Goal: Task Accomplishment & Management: Manage account settings

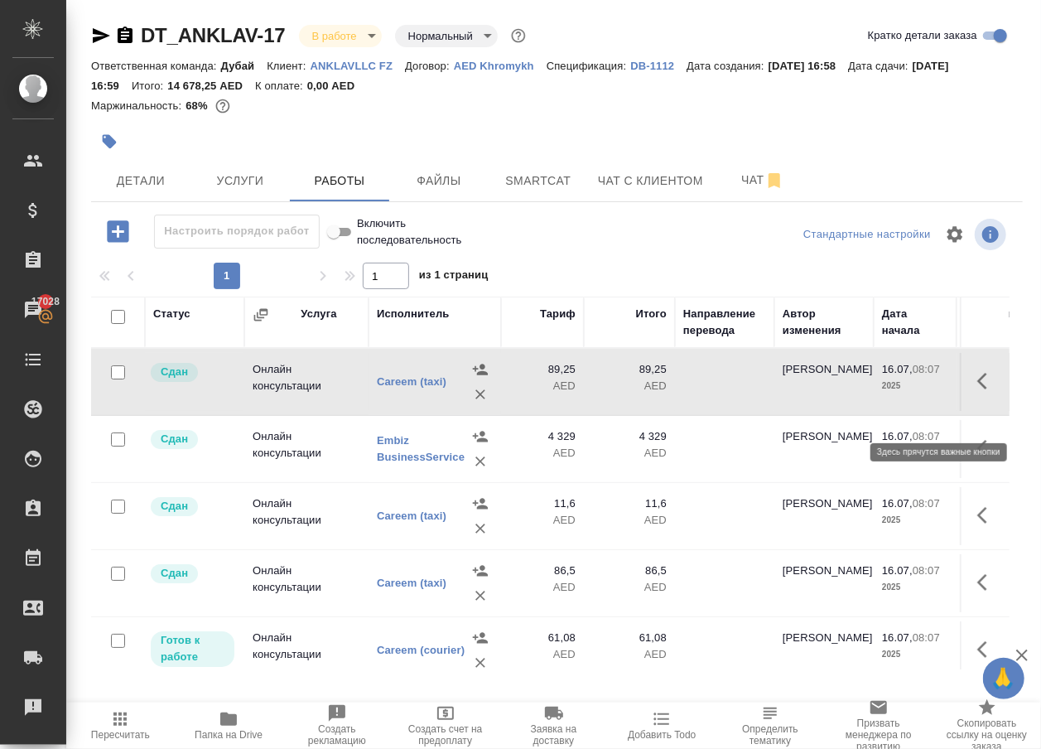
click at [977, 391] on icon "button" at bounding box center [987, 381] width 20 height 20
click at [891, 387] on icon "button" at bounding box center [896, 380] width 10 height 12
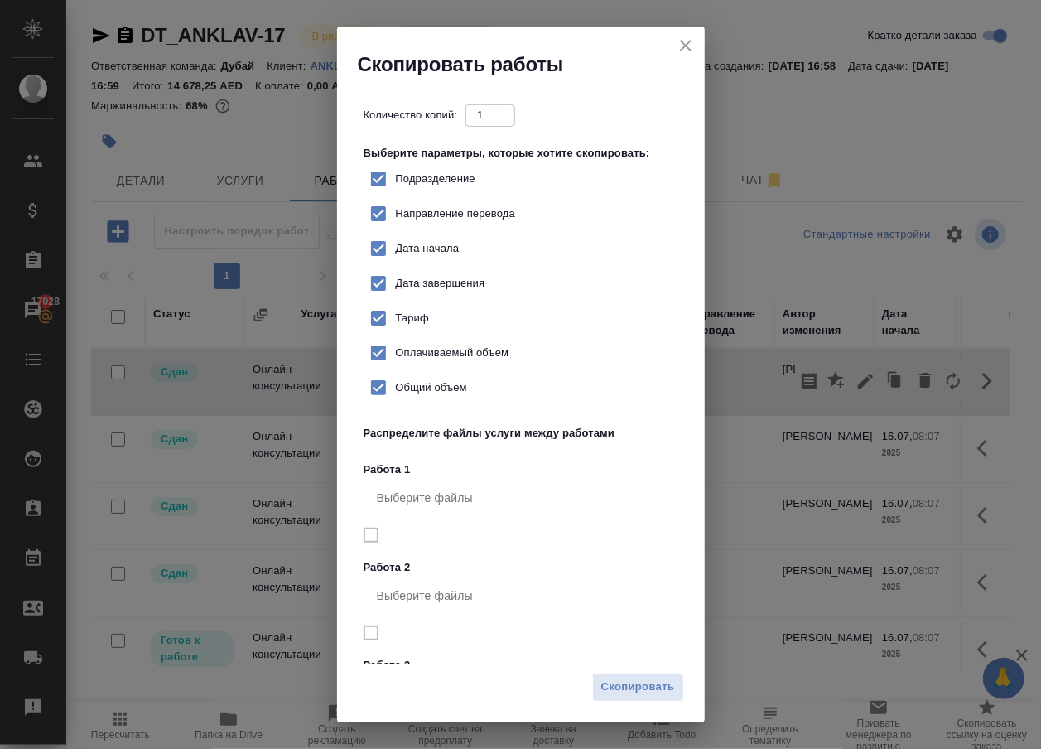
click at [429, 326] on span "Тариф" at bounding box center [412, 318] width 33 height 17
click at [396, 335] on input "Тариф" at bounding box center [378, 318] width 35 height 35
checkbox input "false"
click at [633, 690] on span "Скопировать" at bounding box center [638, 686] width 74 height 19
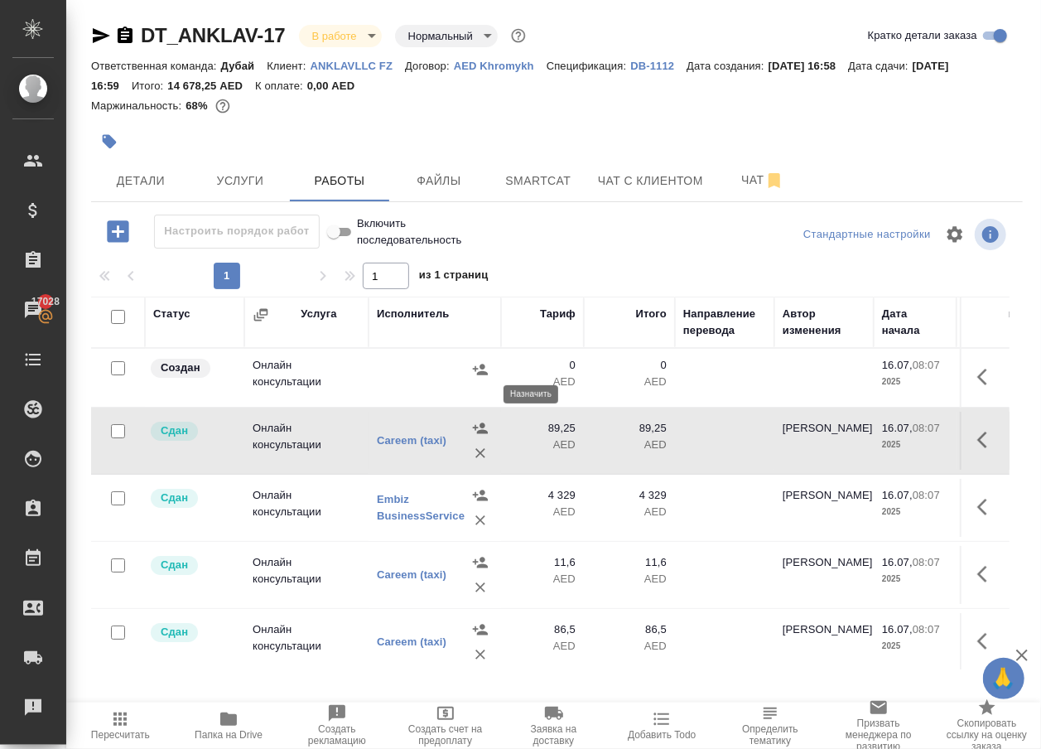
click at [472, 378] on icon "button" at bounding box center [480, 369] width 17 height 17
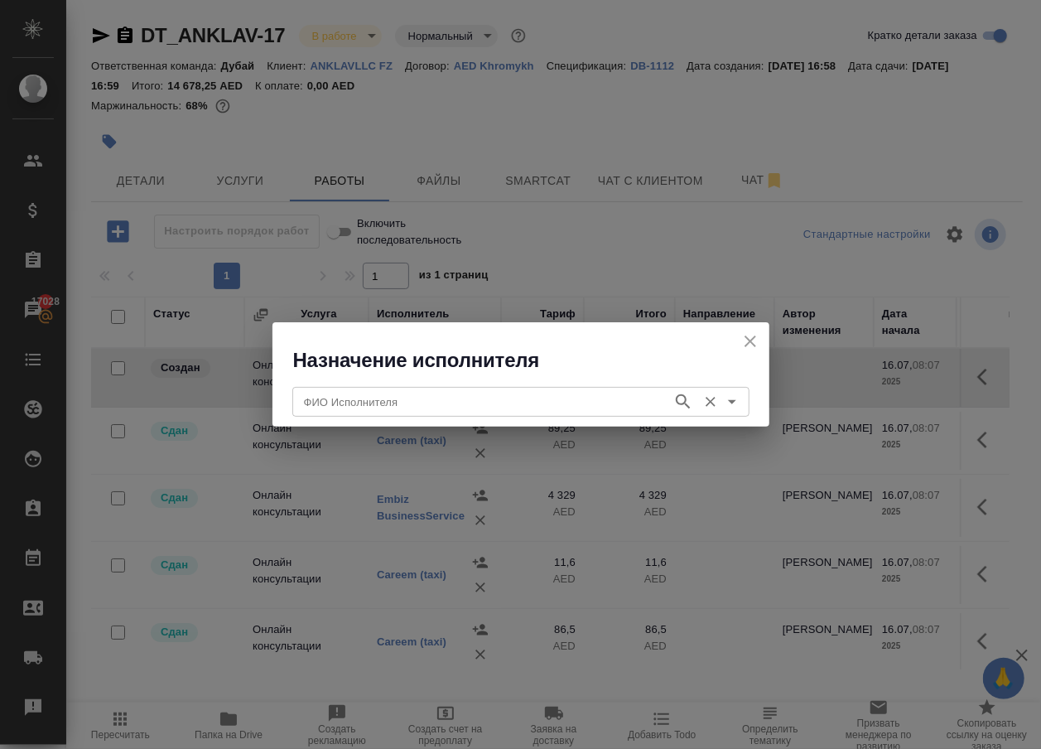
click at [418, 396] on input "ФИО Исполнителя" at bounding box center [480, 402] width 367 height 20
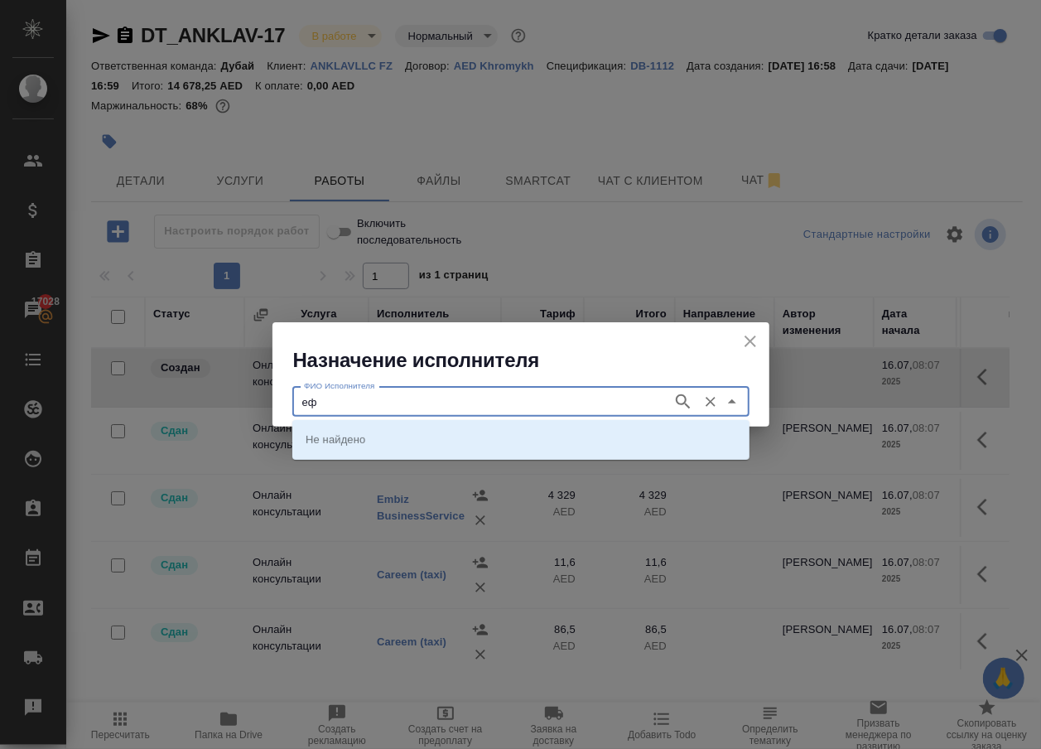
type input "е"
type input "taxi"
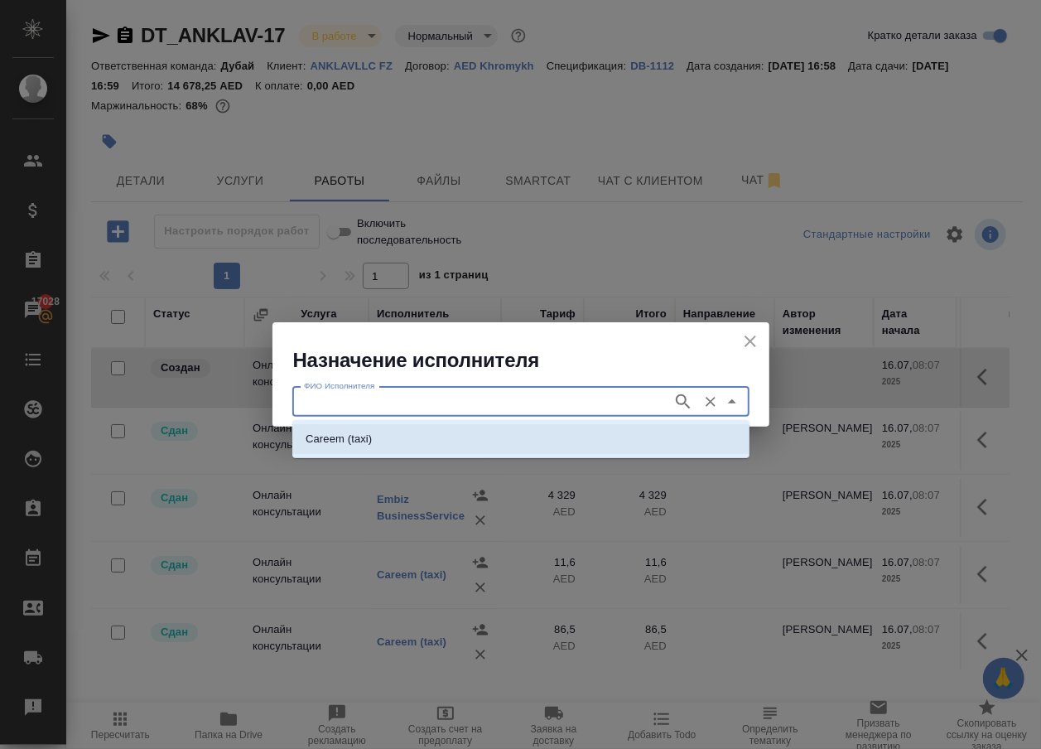
click at [322, 438] on p "Careem (taxi)" at bounding box center [339, 439] width 66 height 17
type input "Careem (taxi)"
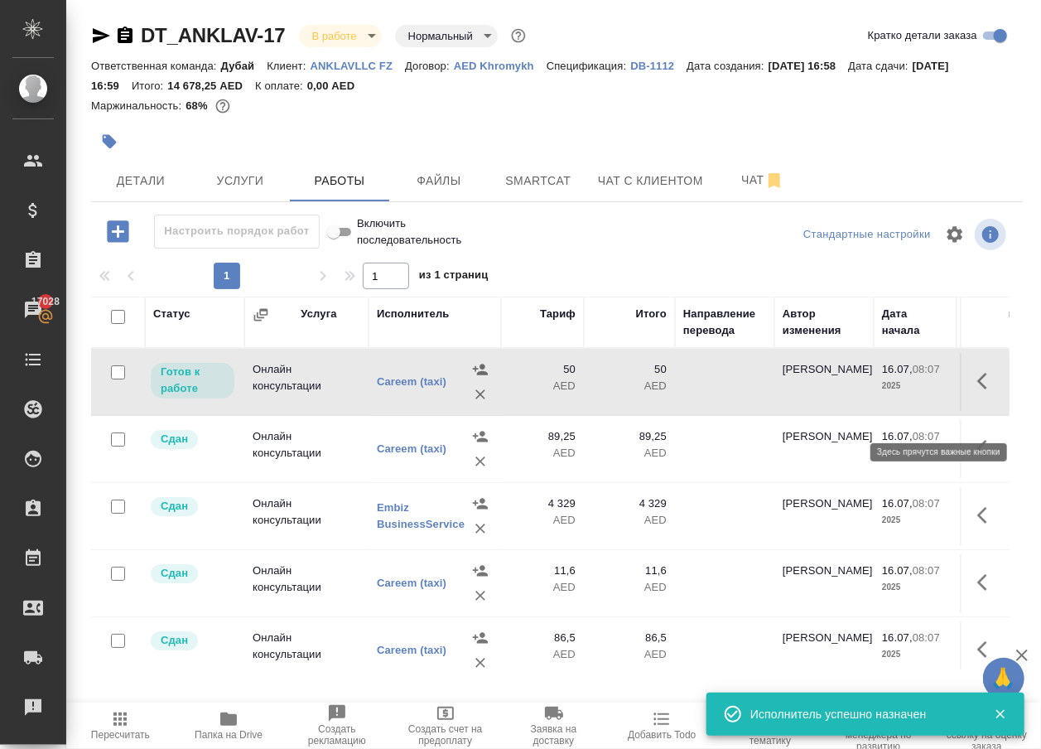
click at [967, 401] on button "button" at bounding box center [987, 381] width 40 height 40
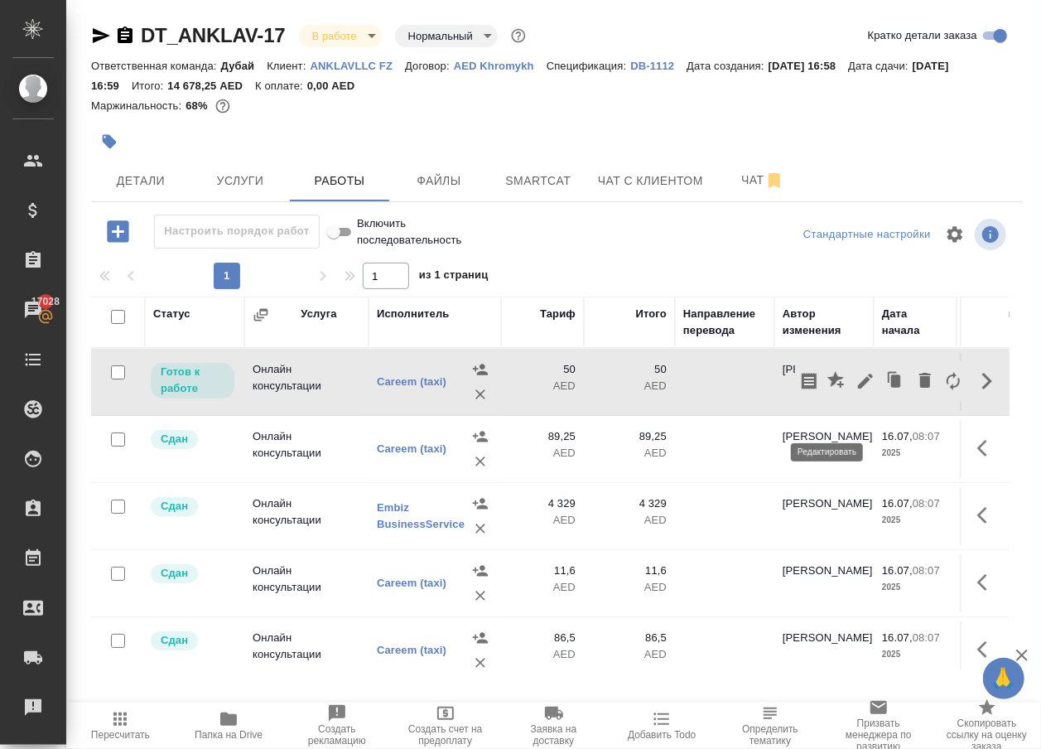
click at [855, 391] on icon "button" at bounding box center [865, 381] width 20 height 20
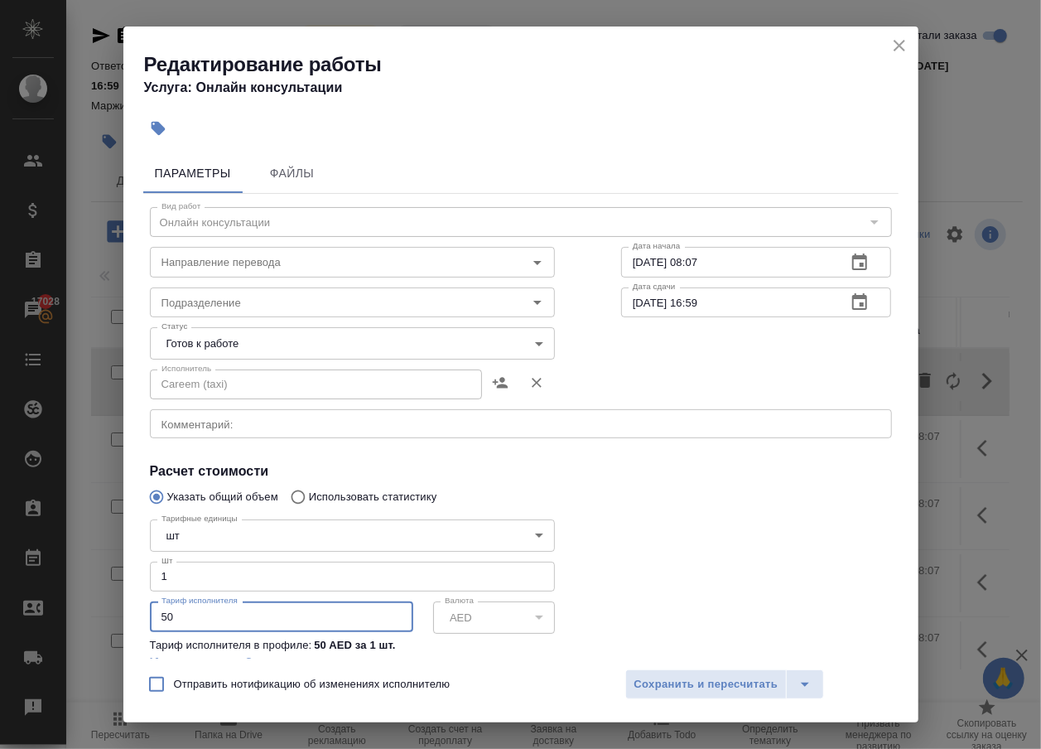
drag, startPoint x: 184, startPoint y: 629, endPoint x: 76, endPoint y: 601, distance: 111.3
click at [80, 604] on div "Редактирование работы Услуга: Онлайн консультации Параметры Файлы Вид работ Онл…" at bounding box center [520, 374] width 1041 height 749
type input "21"
type input "21.7"
click at [694, 677] on span "Сохранить и пересчитать" at bounding box center [706, 684] width 144 height 19
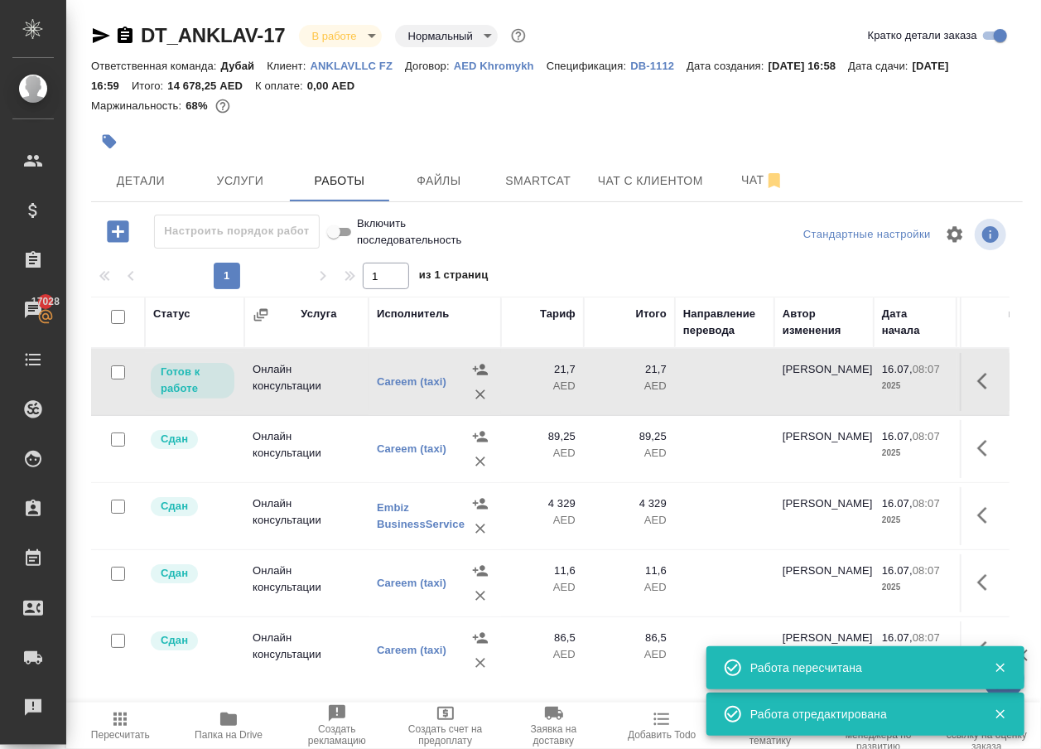
click at [120, 720] on icon "button" at bounding box center [119, 718] width 13 height 13
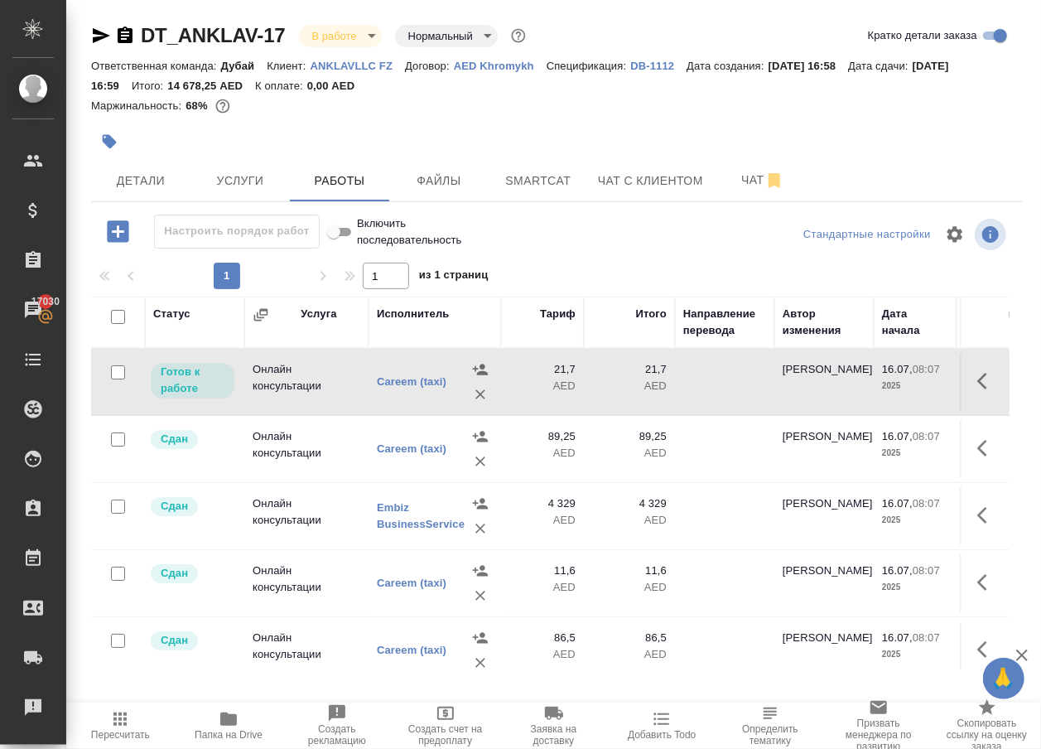
click at [126, 722] on icon "button" at bounding box center [120, 719] width 20 height 20
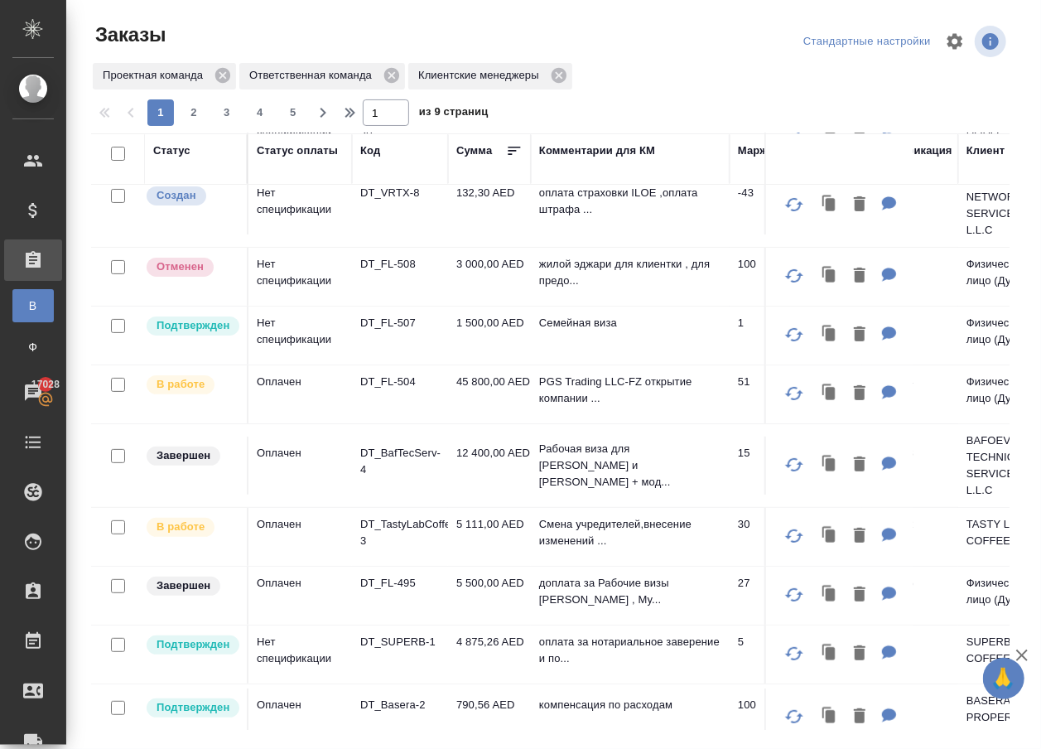
scroll to position [149, 0]
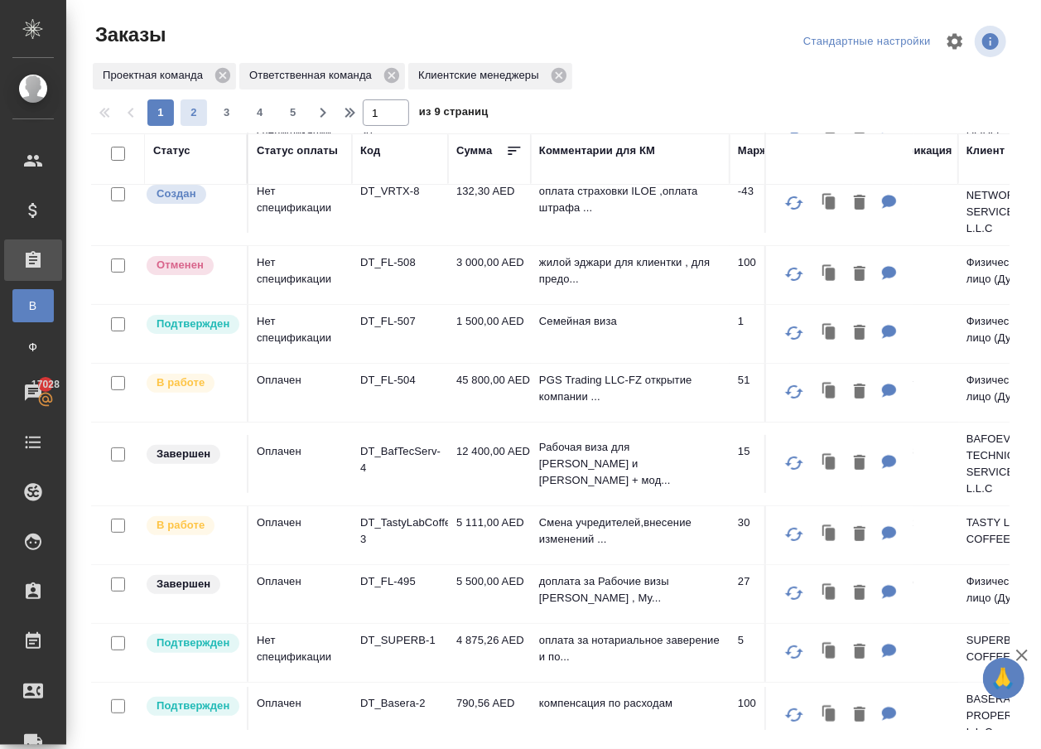
click at [207, 114] on span "2" at bounding box center [194, 112] width 26 height 17
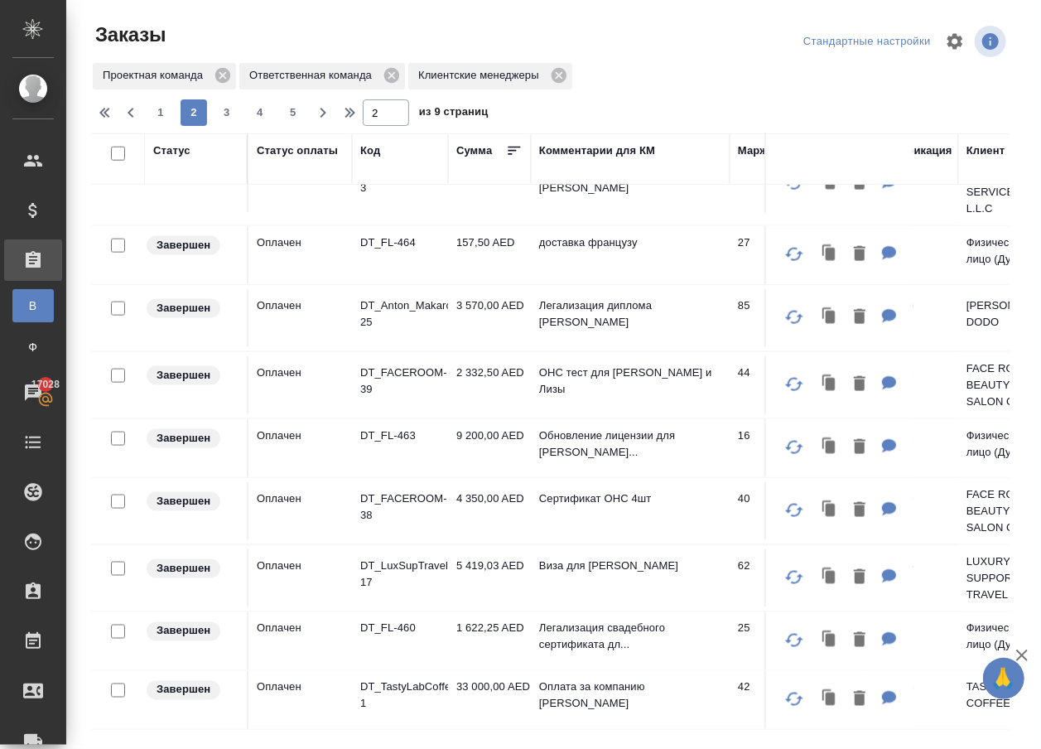
scroll to position [1157, 0]
click at [172, 116] on span "1" at bounding box center [160, 112] width 26 height 17
type input "1"
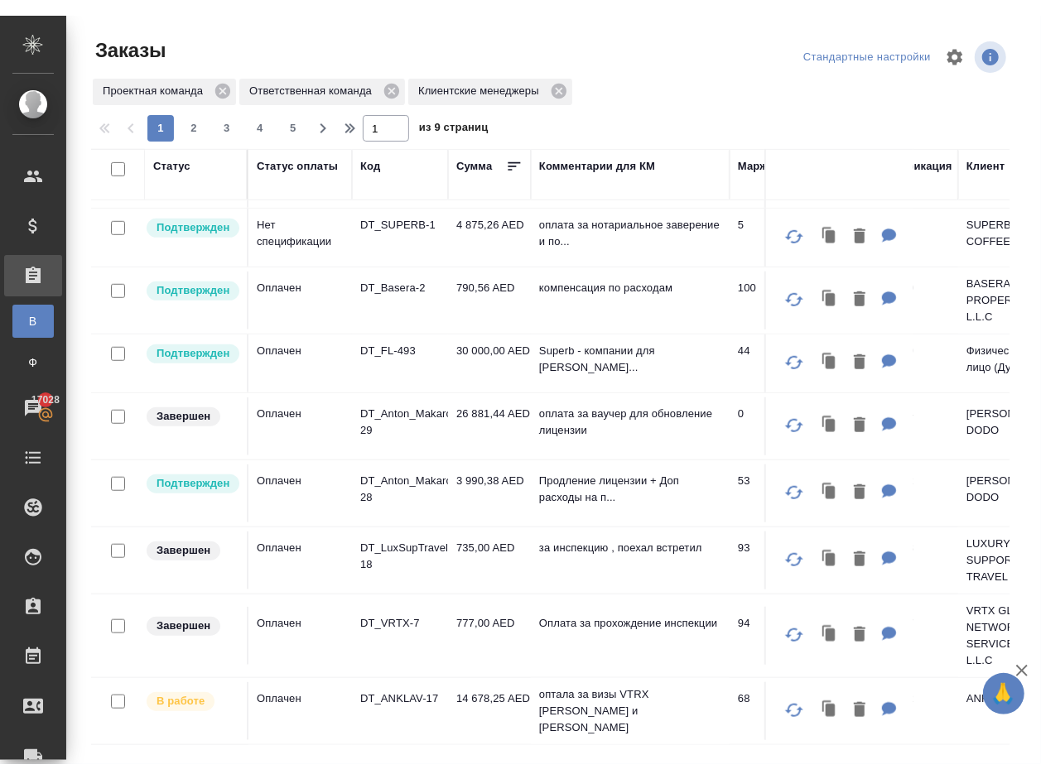
scroll to position [577, 0]
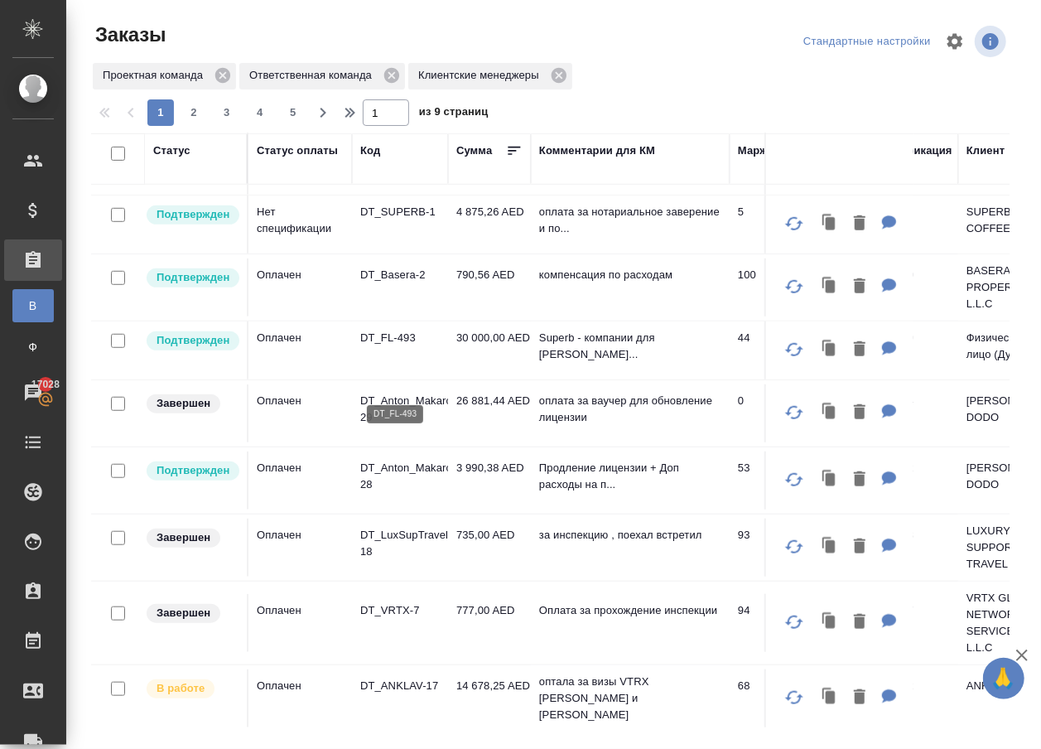
click at [383, 346] on p "DT_FL-493" at bounding box center [399, 338] width 79 height 17
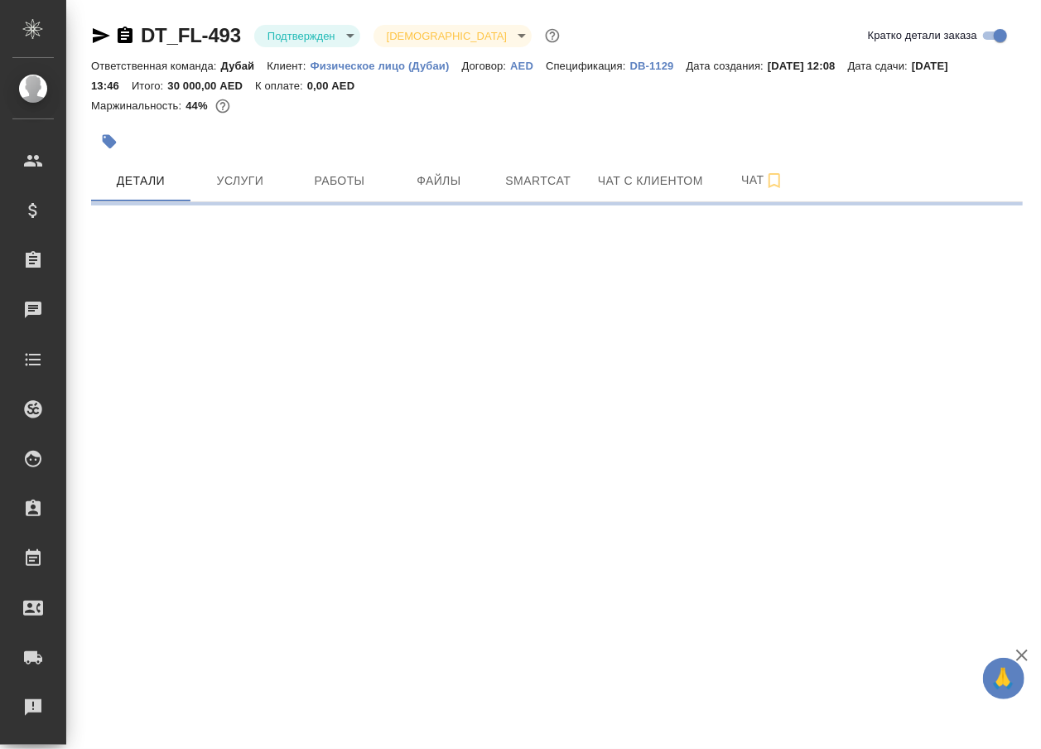
select select "RU"
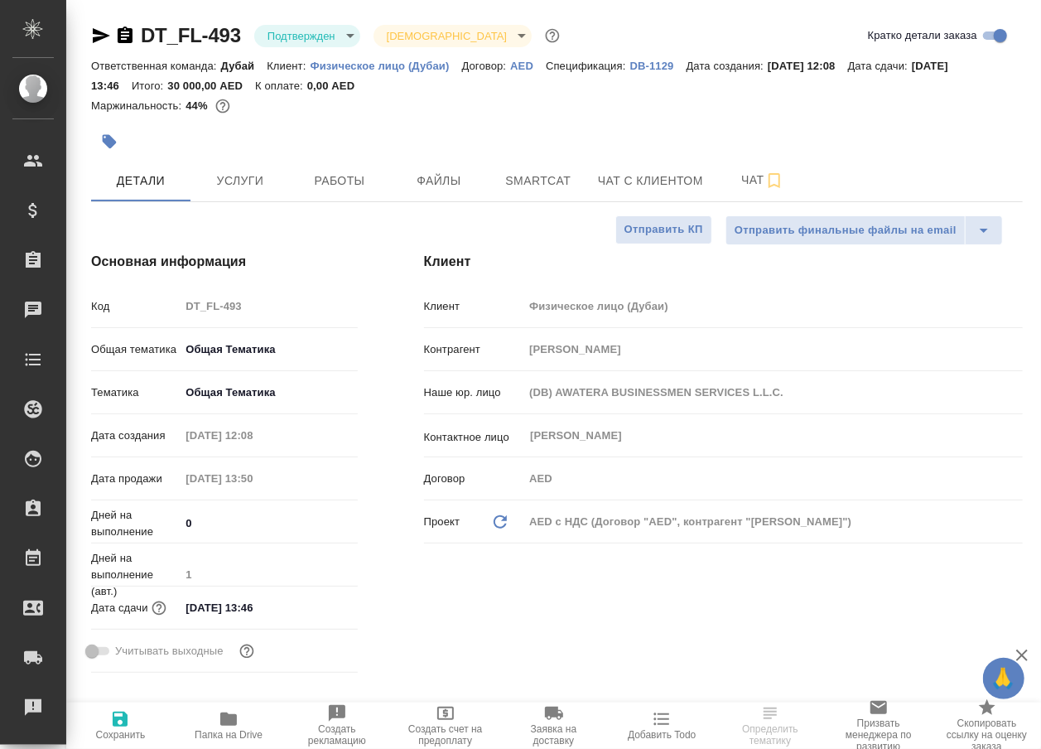
type textarea "x"
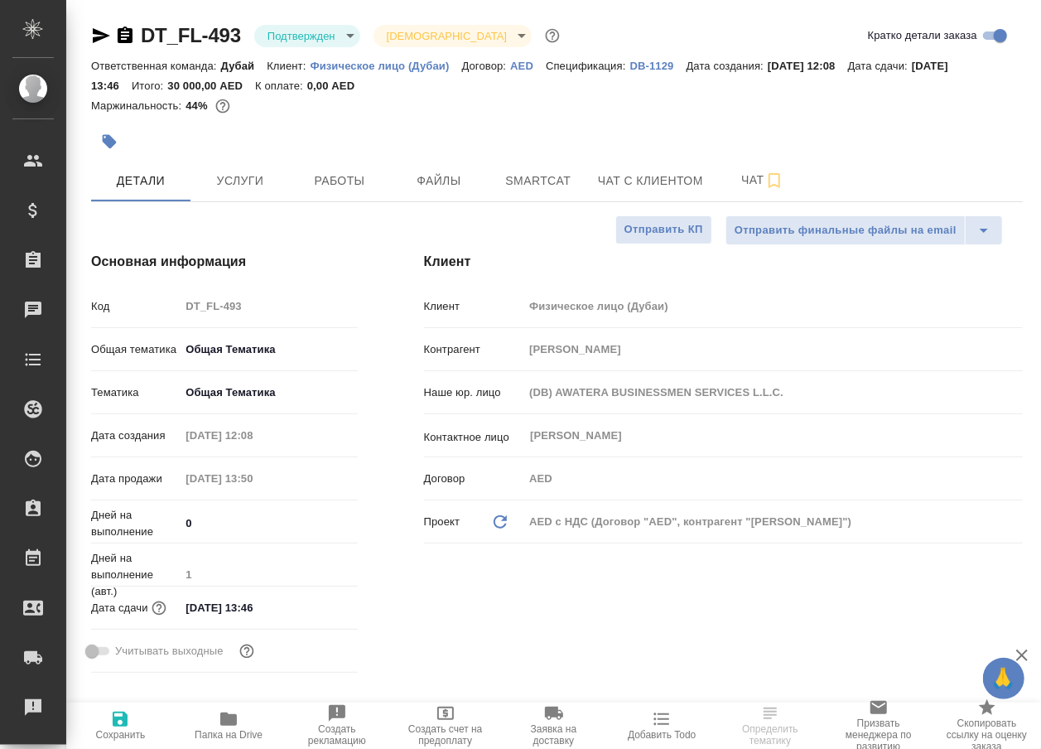
type textarea "x"
drag, startPoint x: 152, startPoint y: 28, endPoint x: 252, endPoint y: 36, distance: 99.7
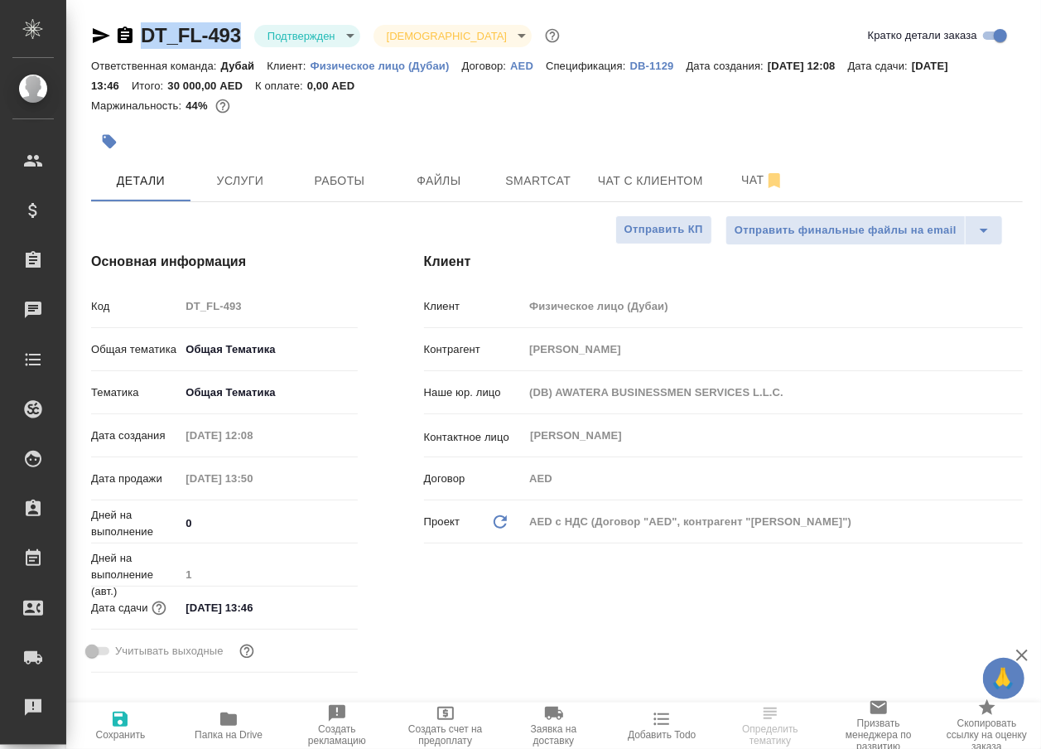
click at [252, 36] on div "DT_FL-493 Подтвержден confirmed Святая троица holyTrinity" at bounding box center [327, 35] width 472 height 26
copy link "DT_FL-493"
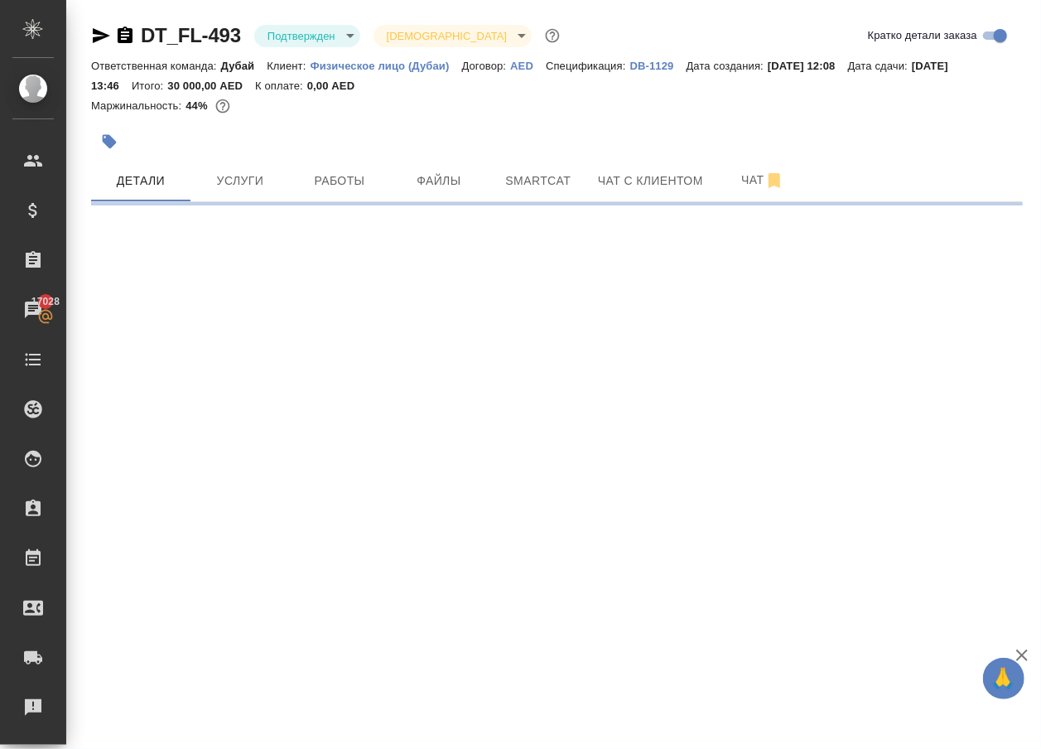
select select "RU"
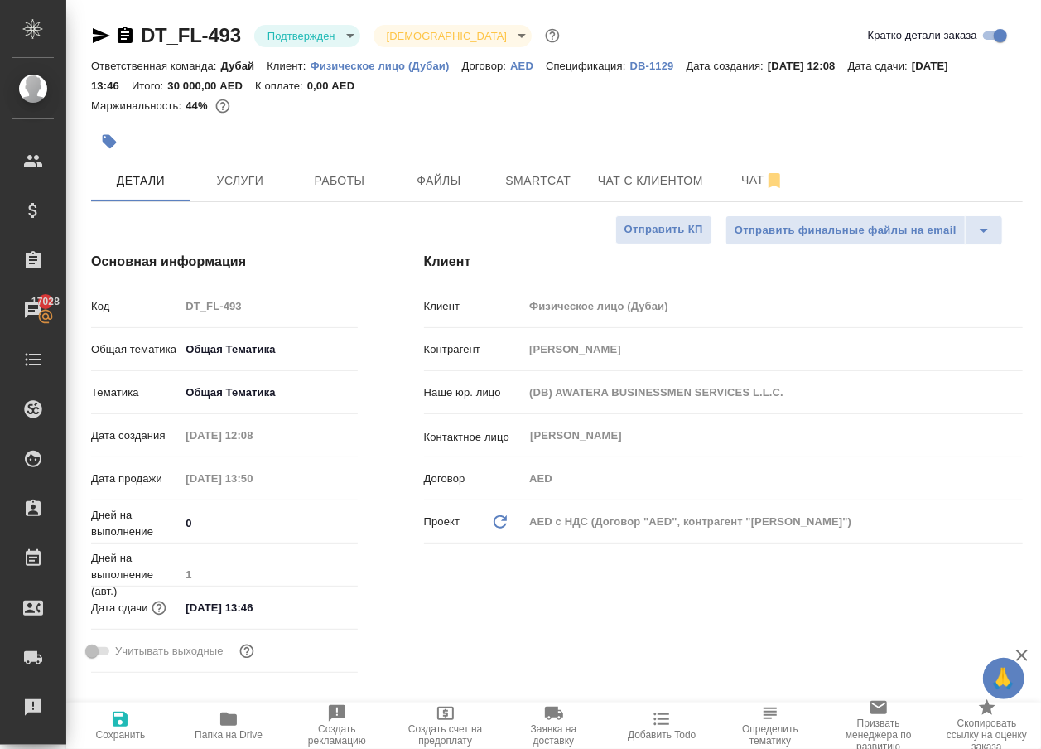
type textarea "x"
click at [329, 187] on span "Работы" at bounding box center [339, 181] width 79 height 21
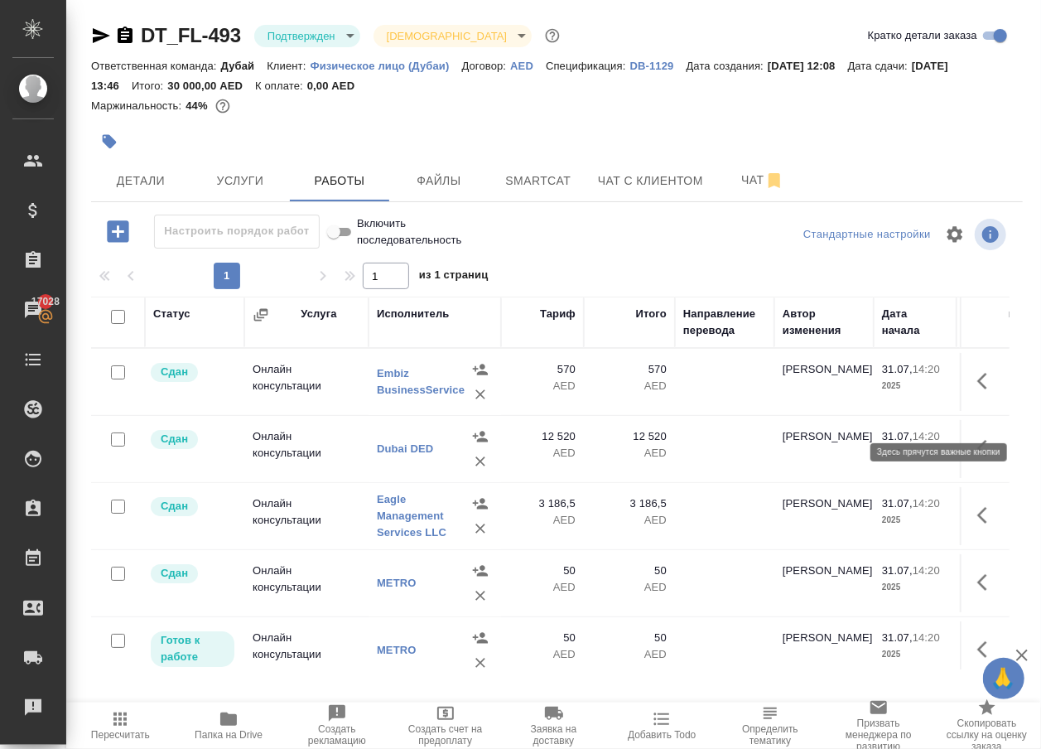
click at [981, 391] on icon "button" at bounding box center [987, 381] width 20 height 20
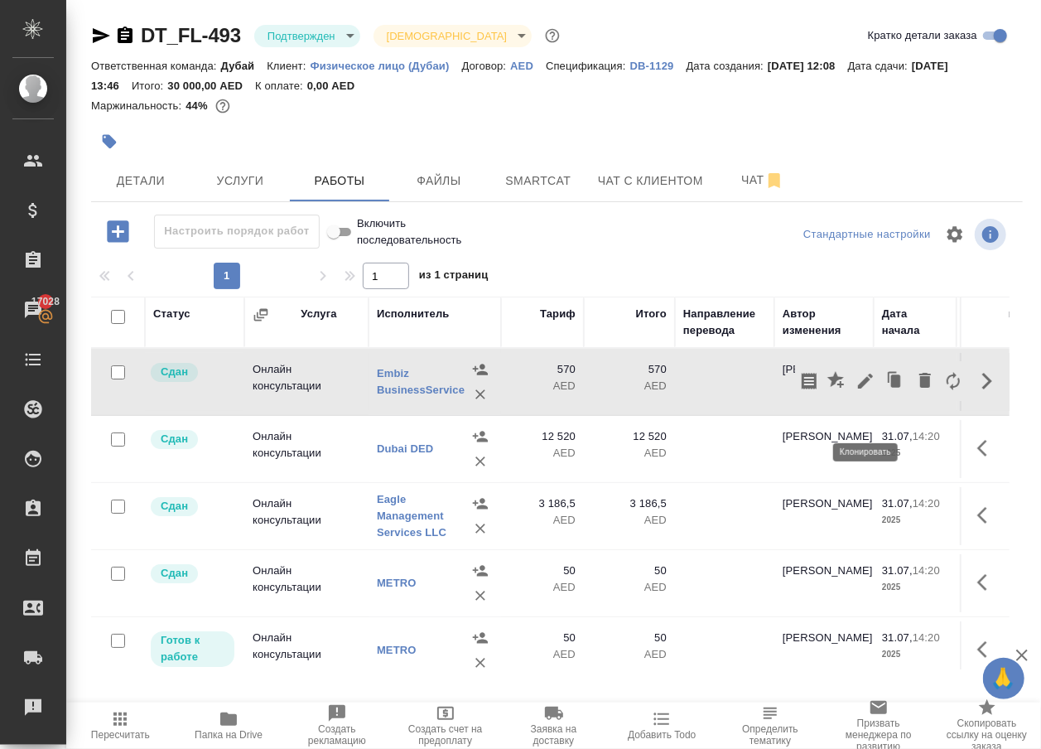
click at [891, 387] on icon "button" at bounding box center [896, 380] width 10 height 12
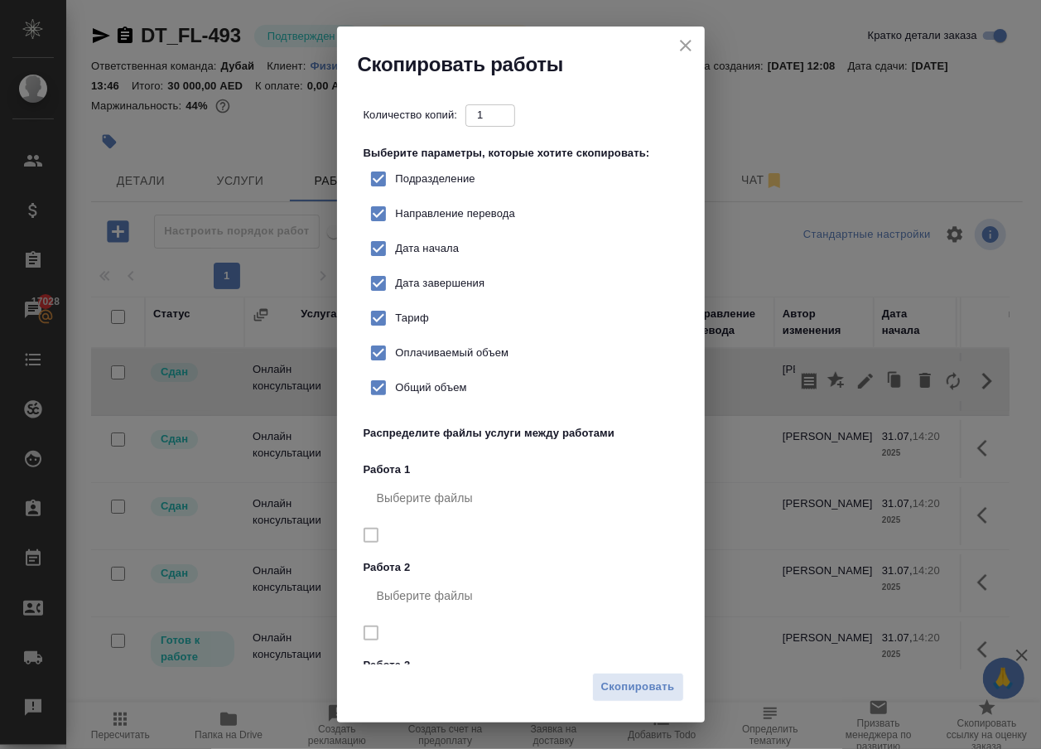
click at [414, 326] on span "Тариф" at bounding box center [412, 318] width 33 height 17
click at [396, 335] on input "Тариф" at bounding box center [378, 318] width 35 height 35
checkbox input "false"
click at [621, 669] on div "Скопировать" at bounding box center [521, 693] width 368 height 58
click at [624, 686] on span "Скопировать" at bounding box center [638, 686] width 74 height 19
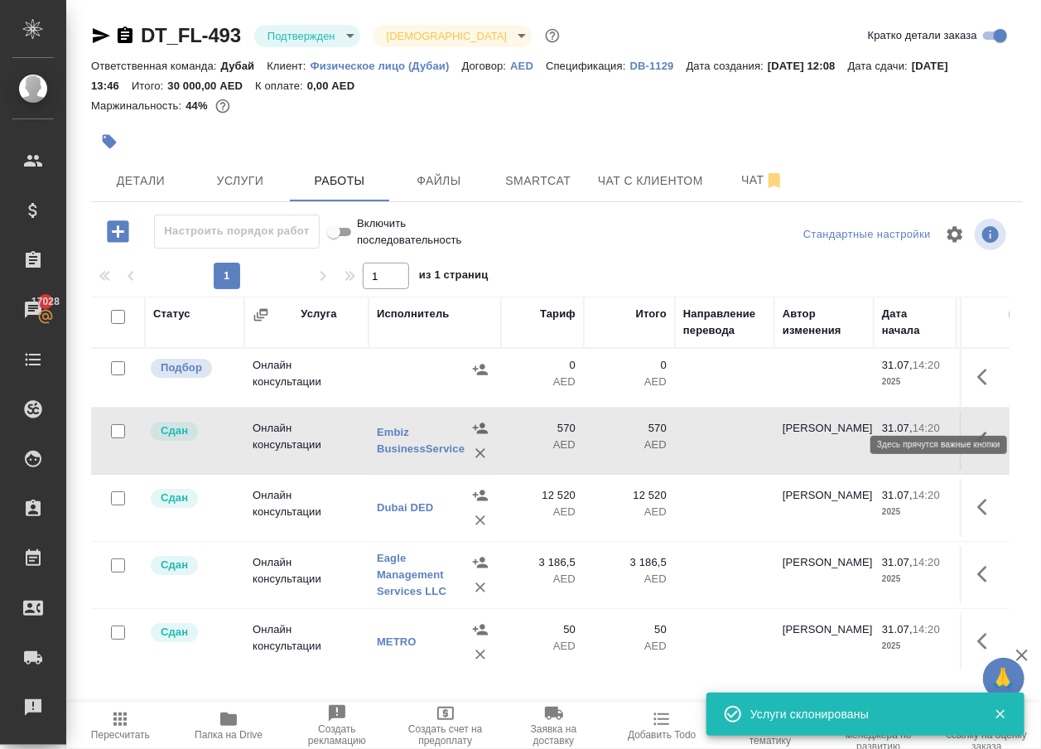
click at [988, 387] on icon "button" at bounding box center [987, 377] width 20 height 20
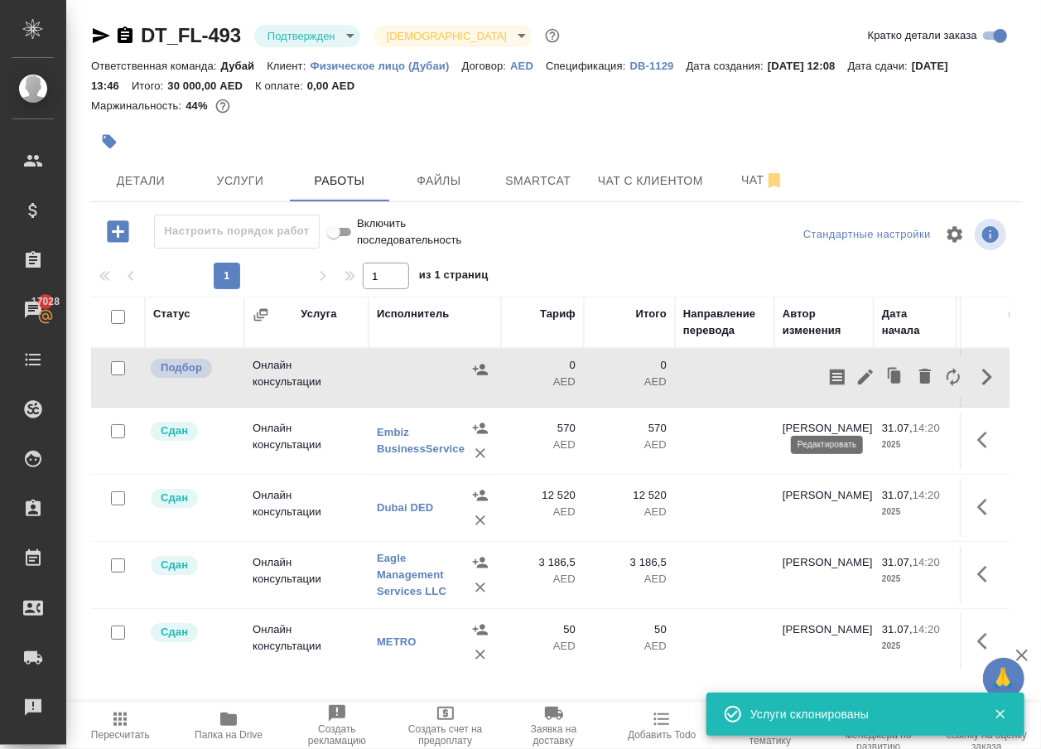
click at [855, 387] on icon "button" at bounding box center [865, 377] width 20 height 20
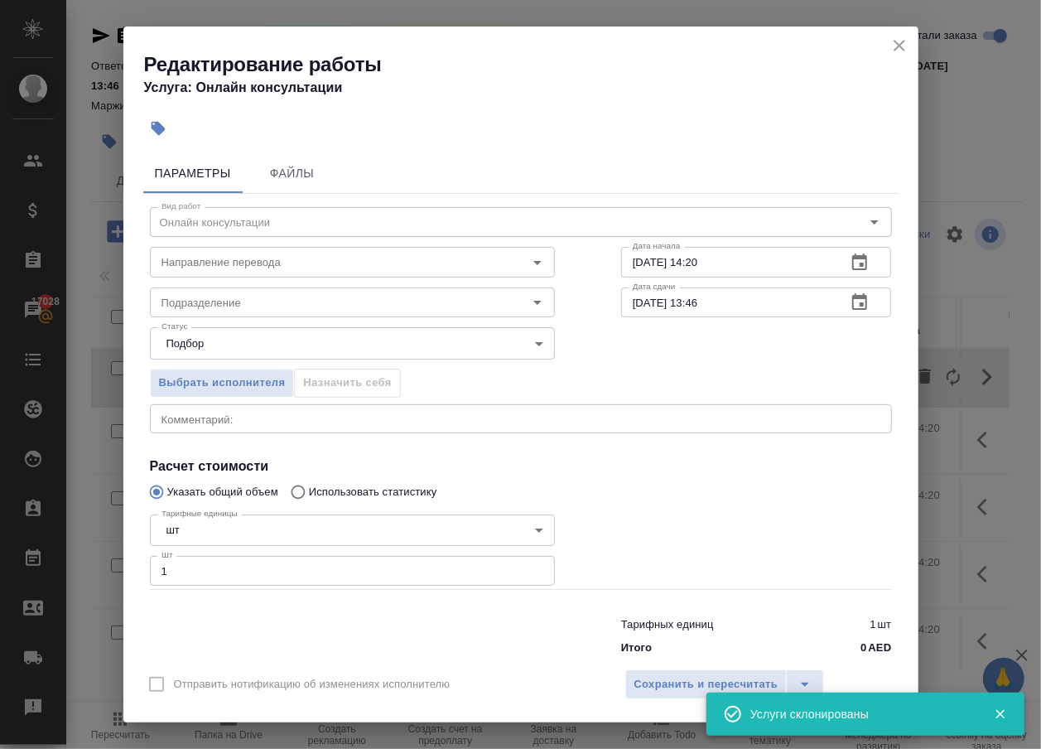
click at [840, 408] on div "Выбрать исполнителя Назначить себя" at bounding box center [521, 380] width 808 height 101
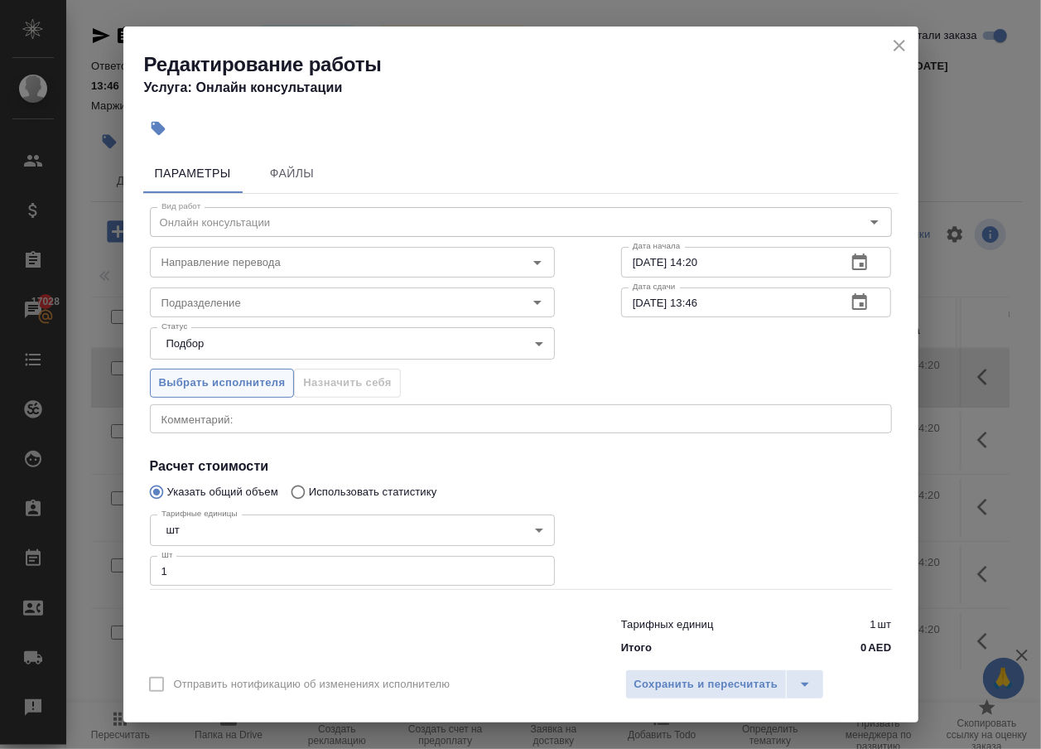
click at [212, 389] on span "Выбрать исполнителя" at bounding box center [222, 382] width 127 height 19
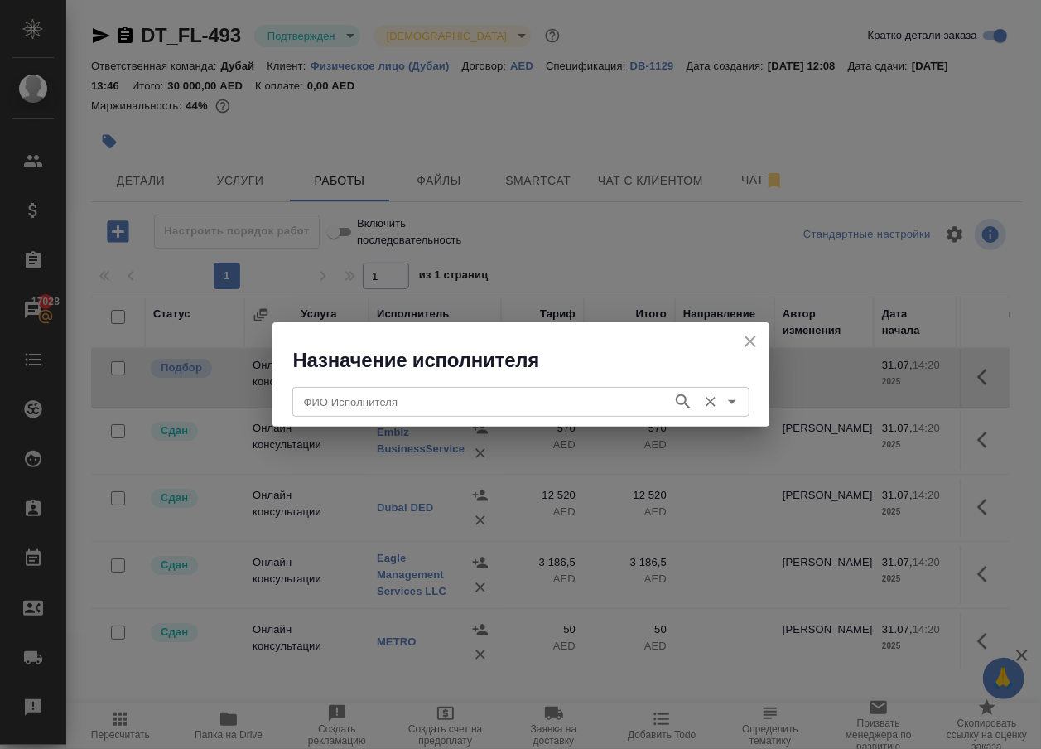
click at [306, 406] on input "ФИО Исполнителя" at bounding box center [480, 402] width 367 height 20
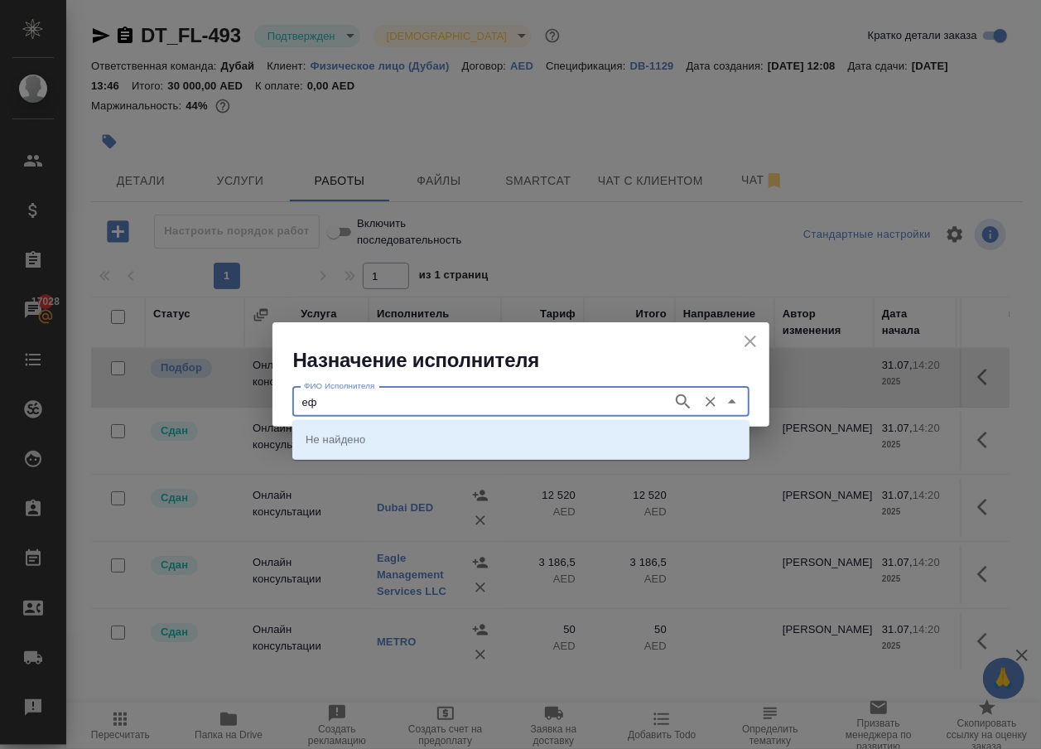
type input "е"
type input "taxi"
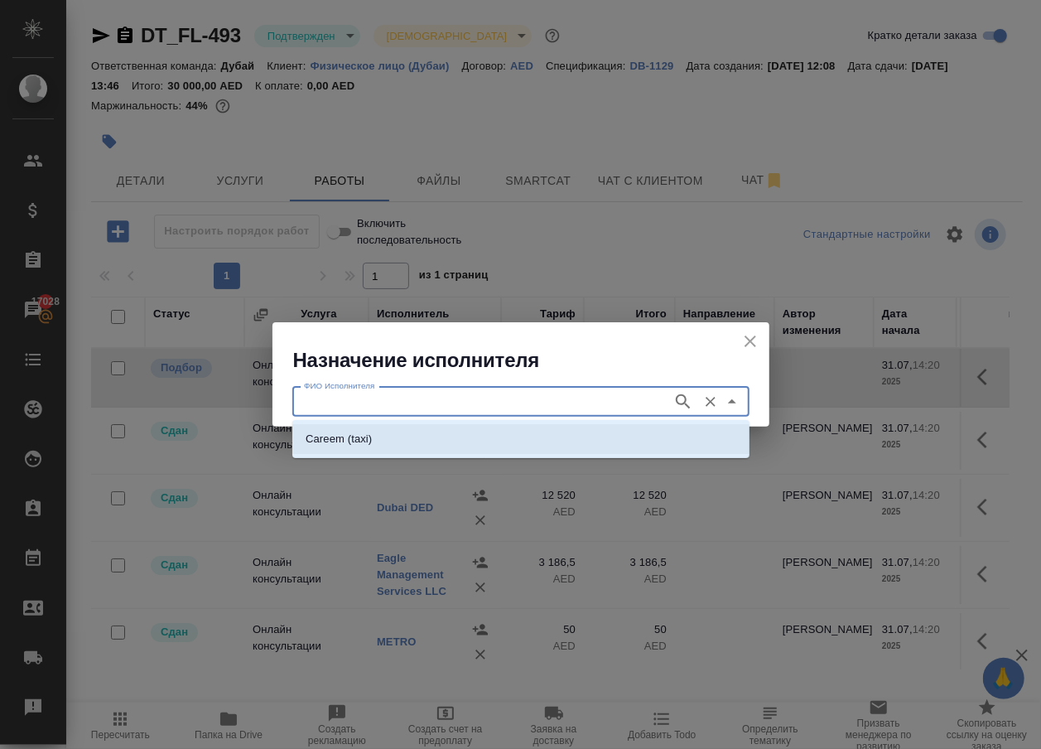
click at [359, 449] on li "Careem (taxi)" at bounding box center [520, 439] width 457 height 30
type input "Careem (taxi)"
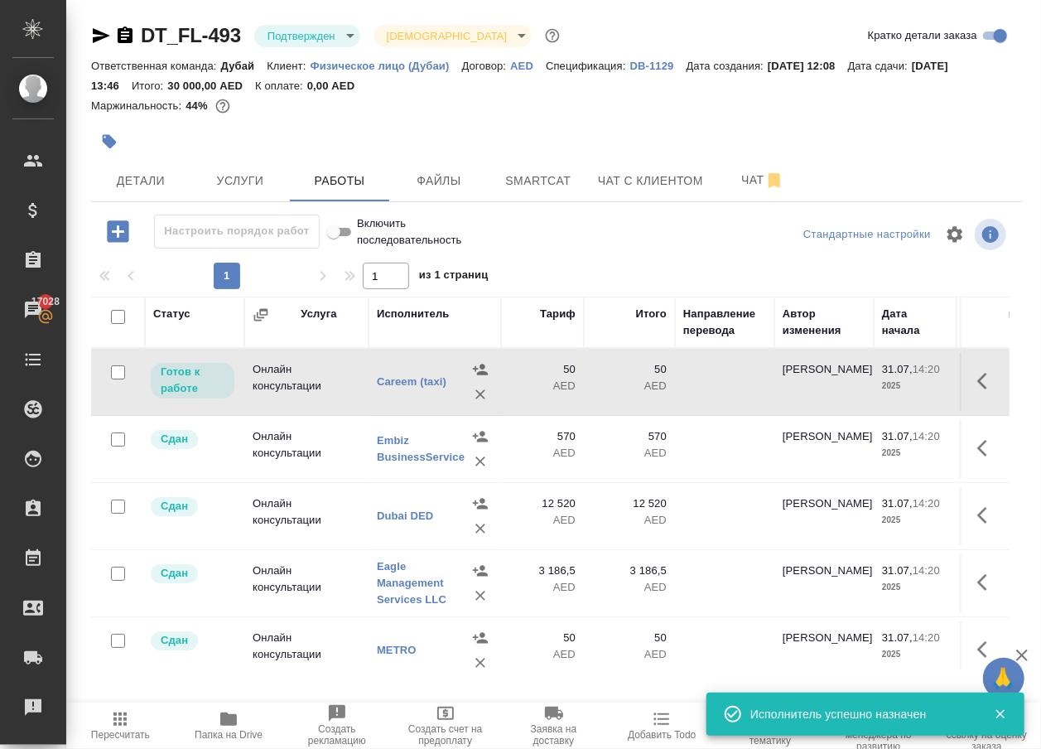
click at [977, 391] on icon "button" at bounding box center [987, 381] width 20 height 20
click at [858, 388] on icon "button" at bounding box center [865, 380] width 15 height 15
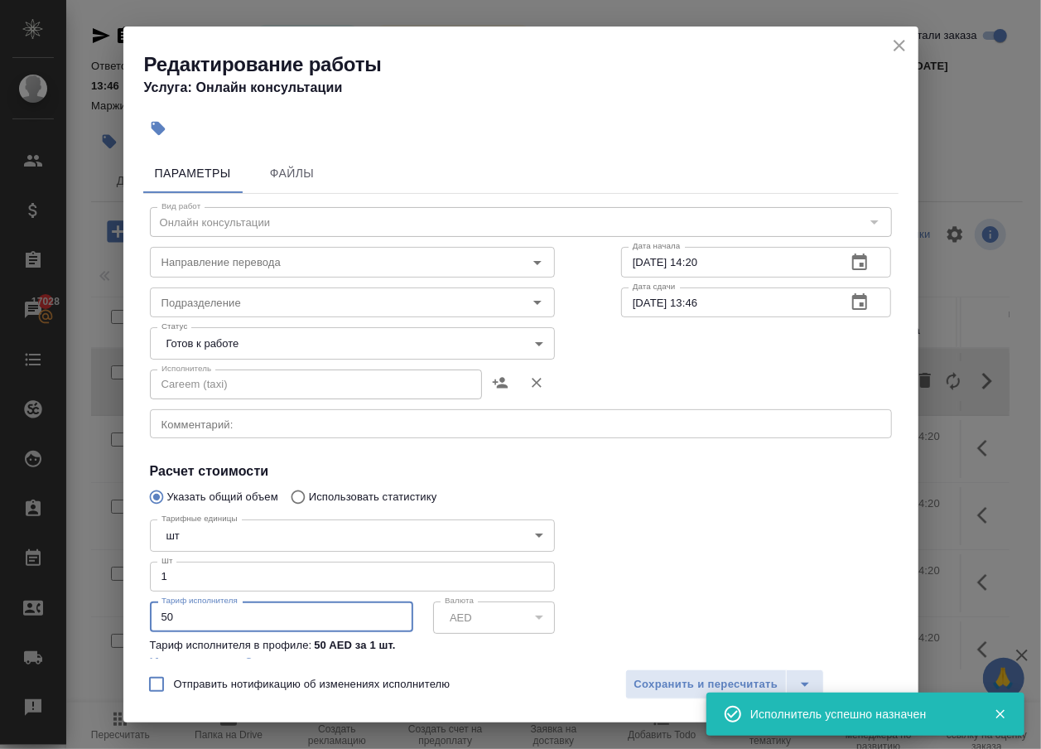
drag, startPoint x: 190, startPoint y: 640, endPoint x: 109, endPoint y: 621, distance: 82.5
click at [110, 621] on div "Редактирование работы Услуга: Онлайн консультации Параметры Файлы Вид работ Онл…" at bounding box center [520, 374] width 1041 height 749
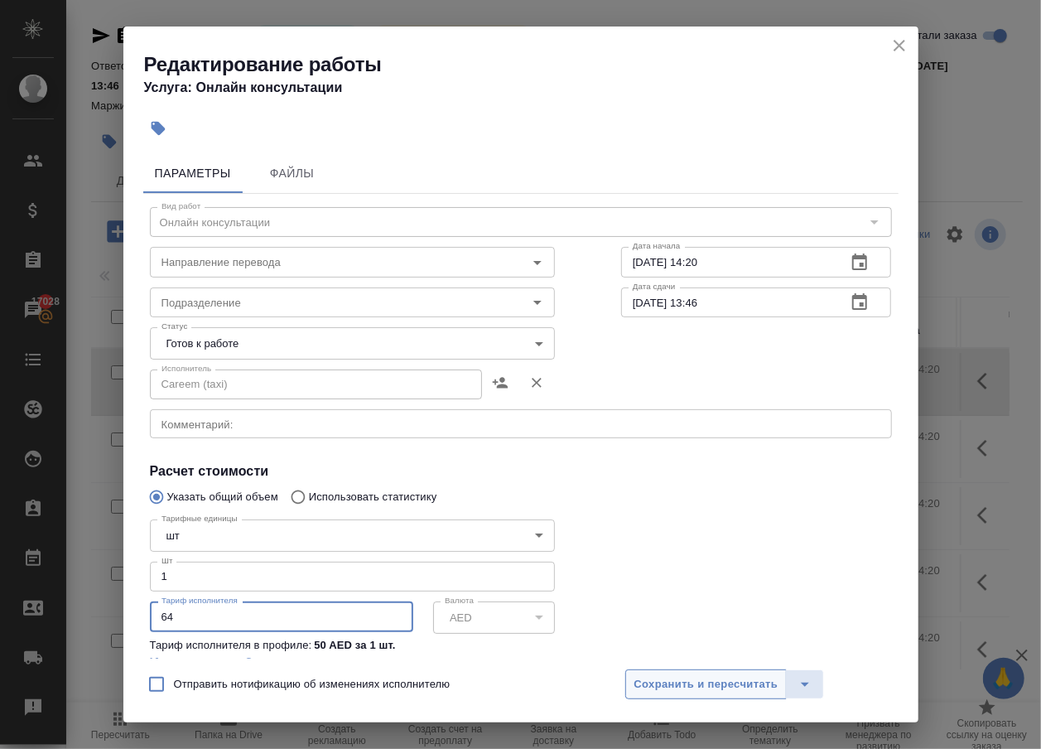
type input "64"
click at [697, 669] on button "Сохранить и пересчитать" at bounding box center [706, 684] width 162 height 30
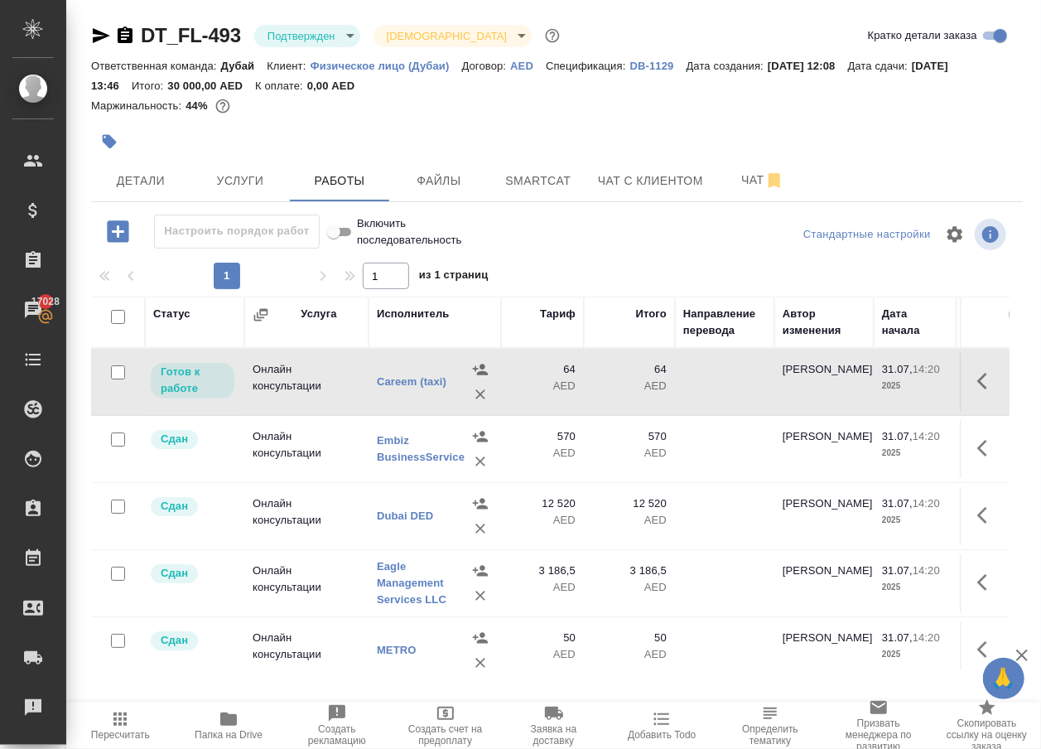
click at [120, 723] on icon "button" at bounding box center [120, 719] width 20 height 20
click at [123, 715] on icon "button" at bounding box center [120, 719] width 20 height 20
